Goal: Answer question/provide support: Share knowledge or assist other users

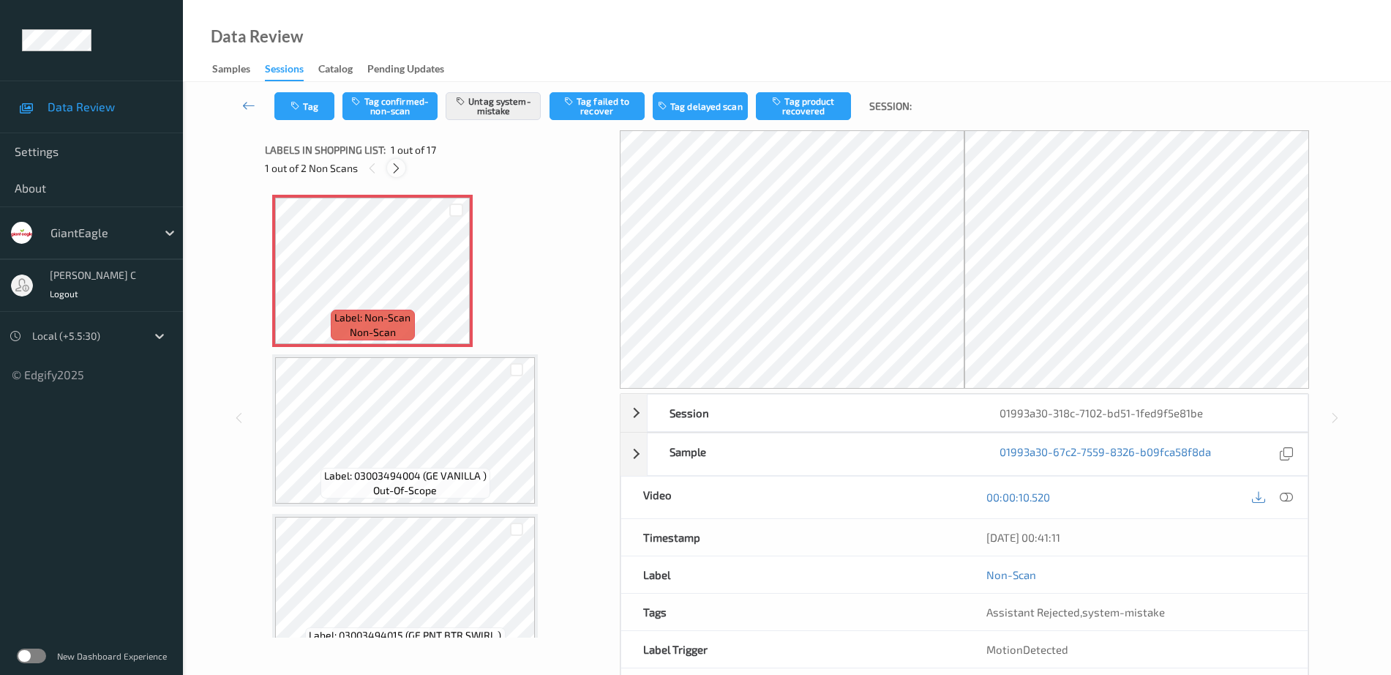
click at [396, 171] on icon at bounding box center [396, 168] width 12 height 13
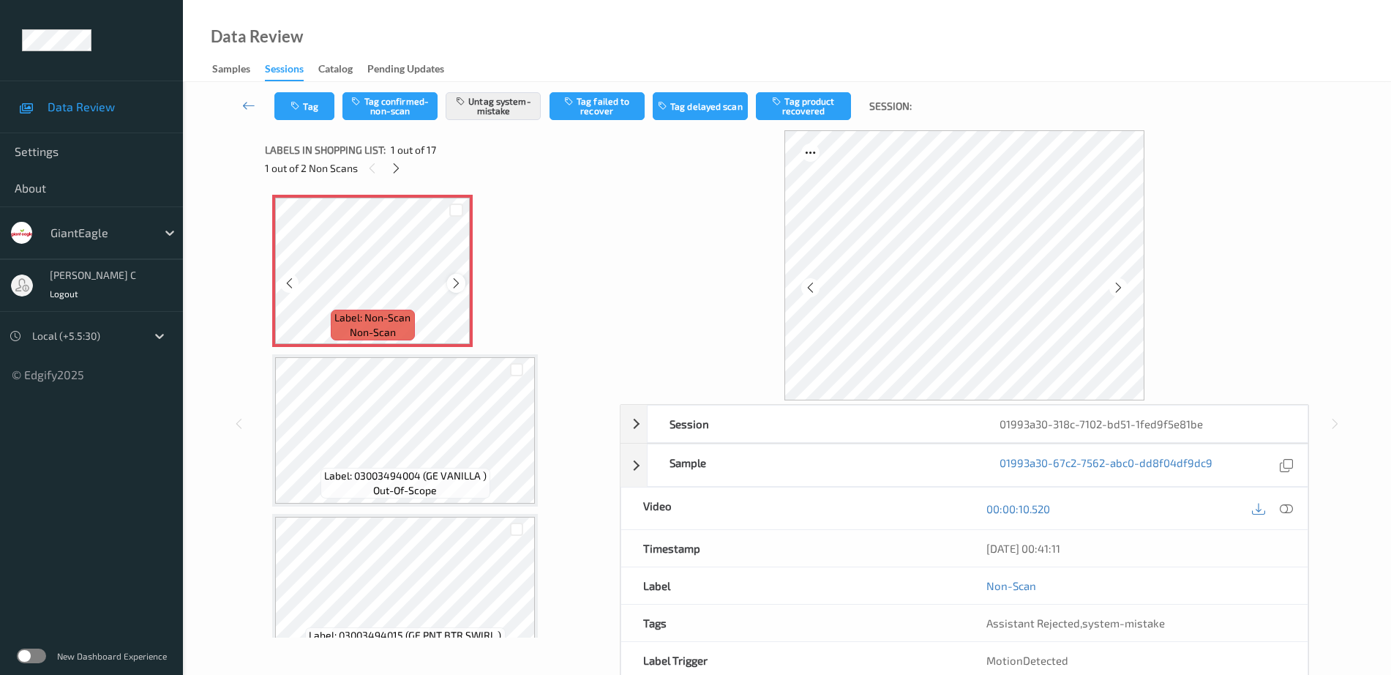
click at [461, 283] on icon at bounding box center [456, 283] width 12 height 13
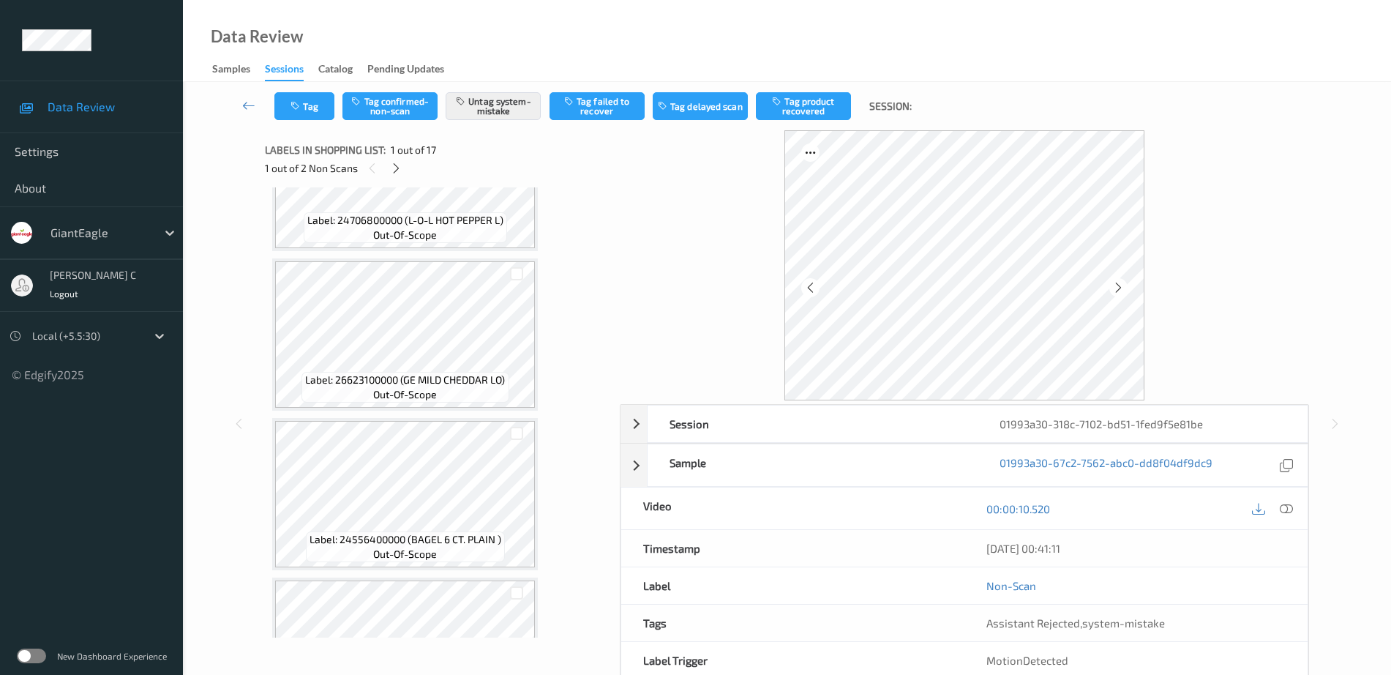
scroll to position [1006, 0]
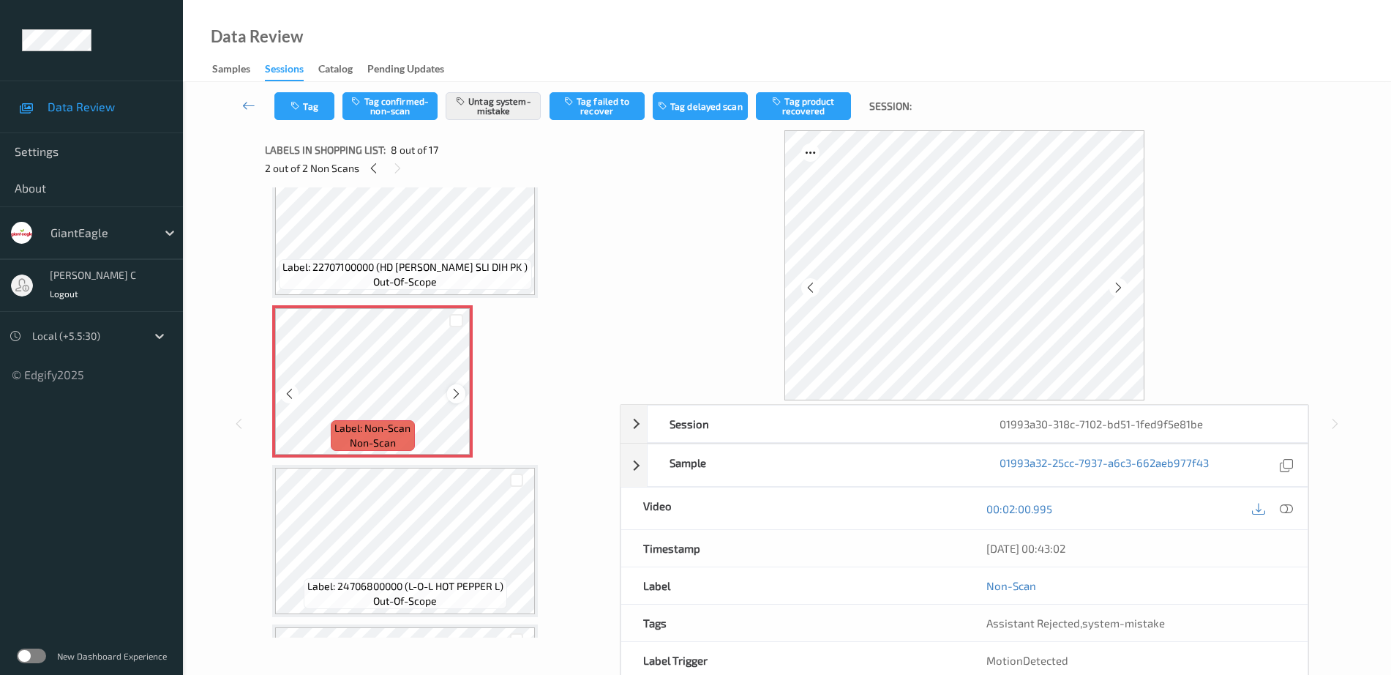
click at [461, 387] on icon at bounding box center [456, 393] width 12 height 13
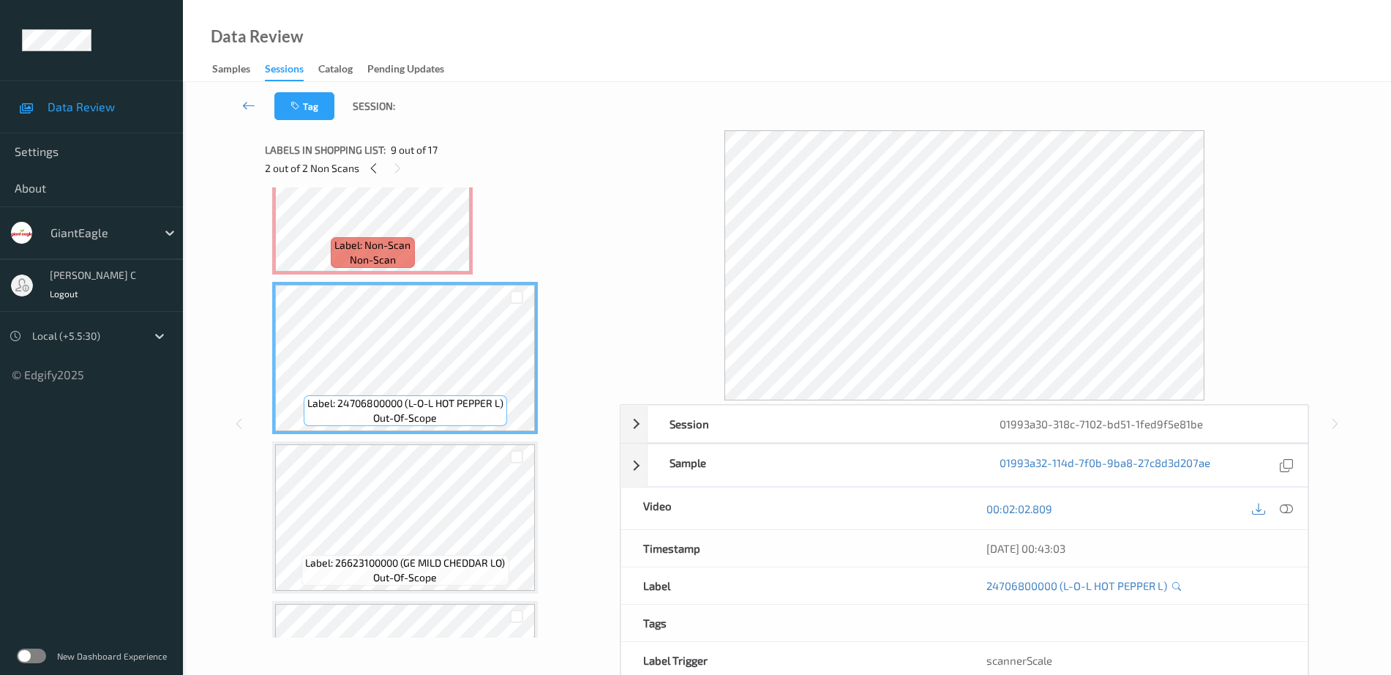
scroll to position [915, 0]
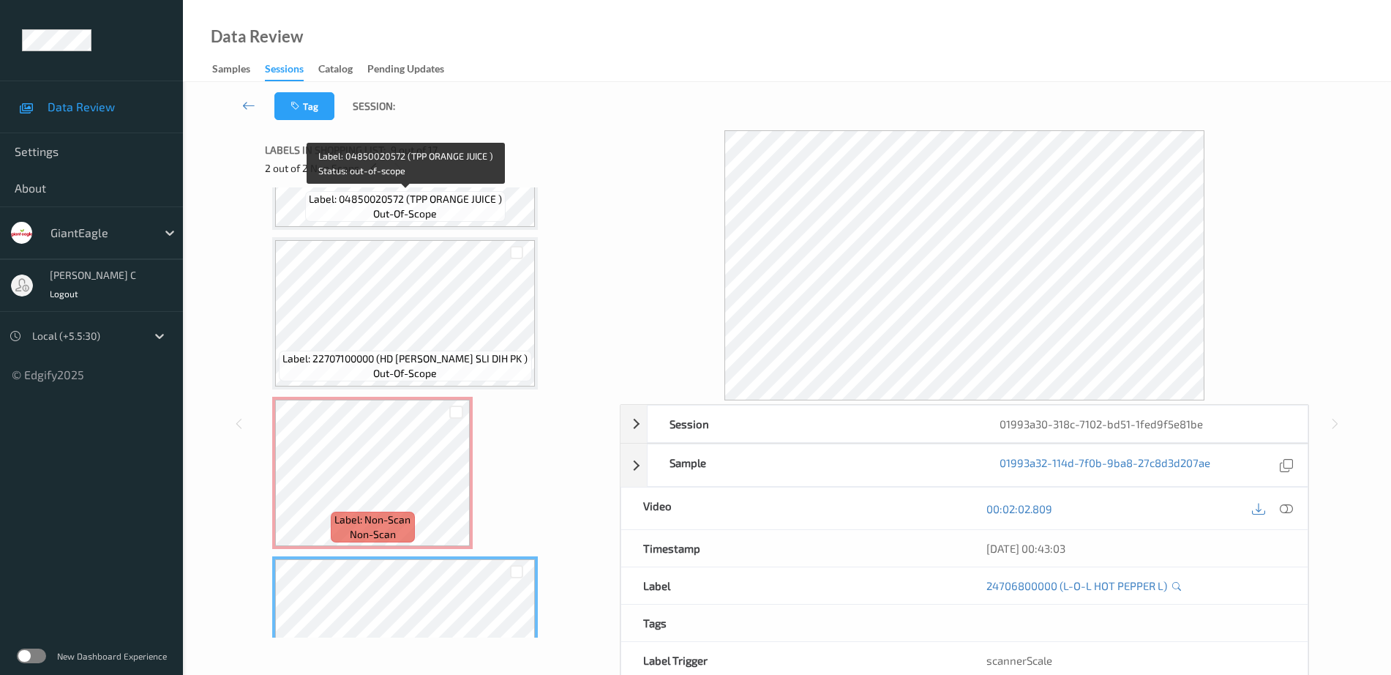
click at [386, 197] on span "Label: 04850020572 (TPP ORANGE JUICE )" at bounding box center [405, 199] width 193 height 15
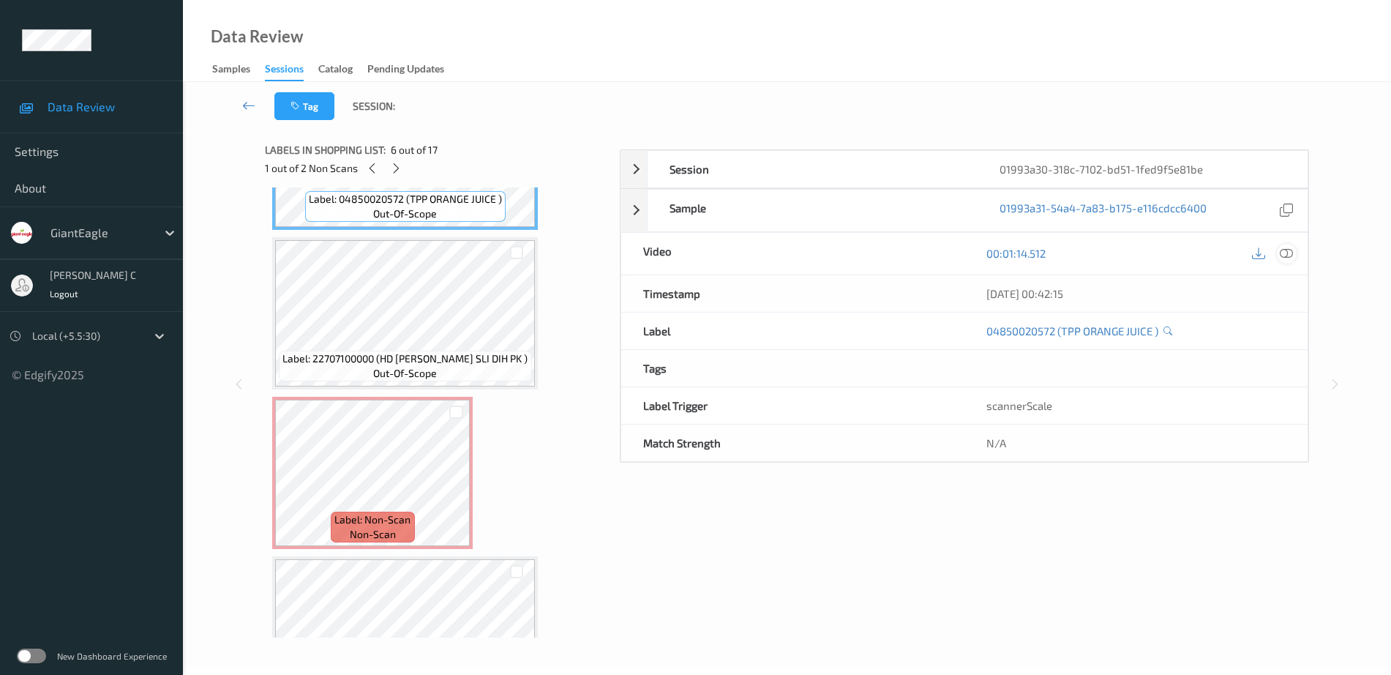
click at [1285, 260] on icon at bounding box center [1286, 253] width 13 height 13
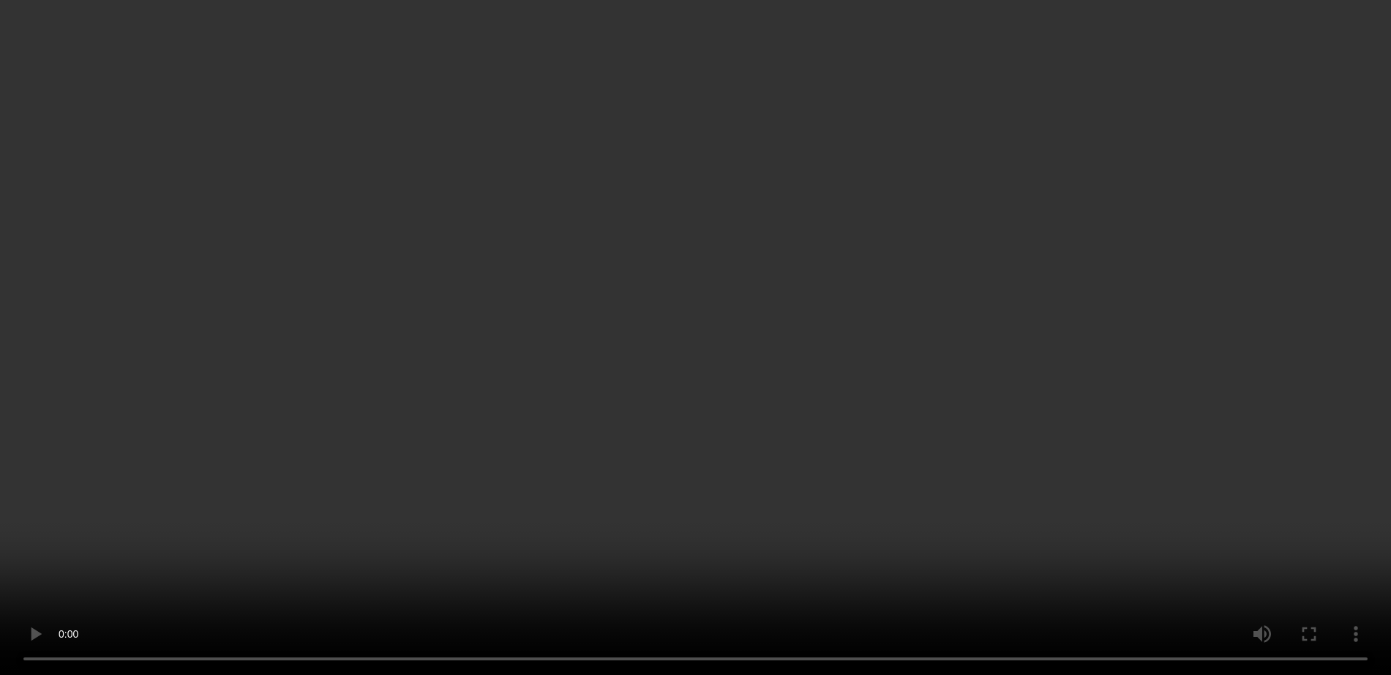
scroll to position [1006, 0]
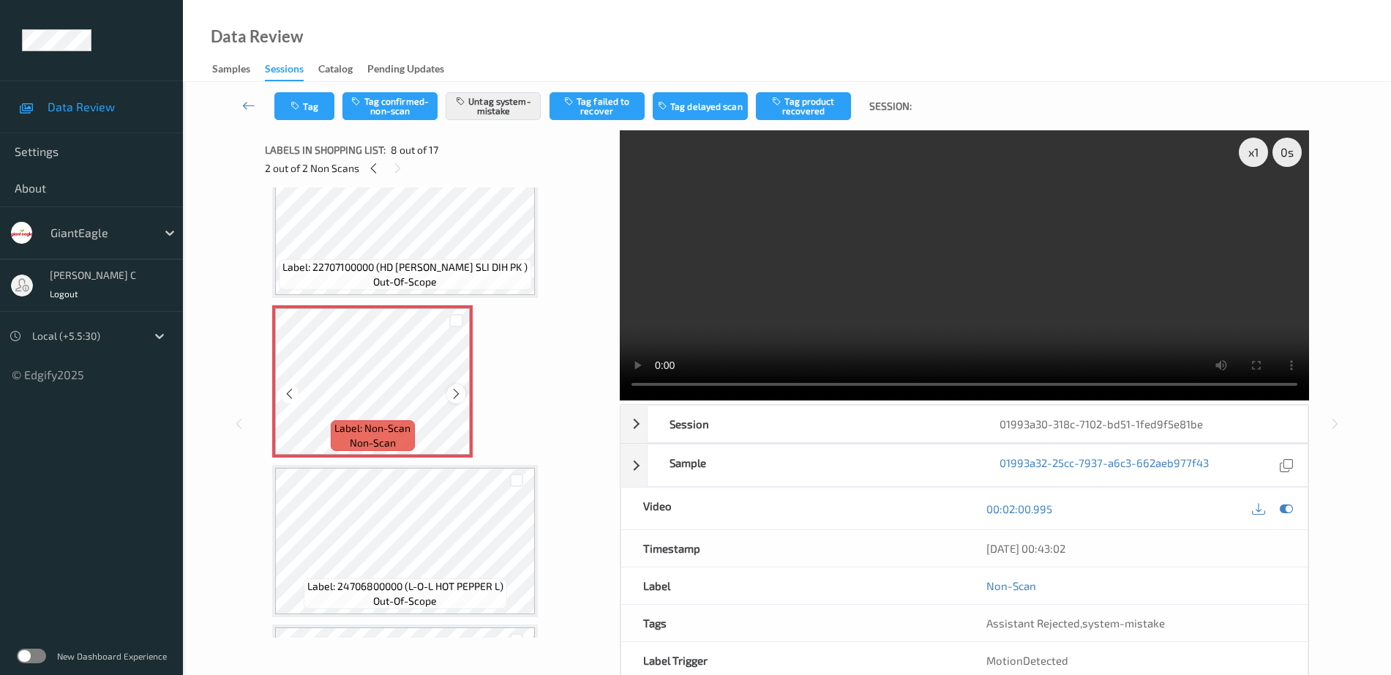
click at [462, 387] on icon at bounding box center [456, 393] width 12 height 13
